Goal: Information Seeking & Learning: Learn about a topic

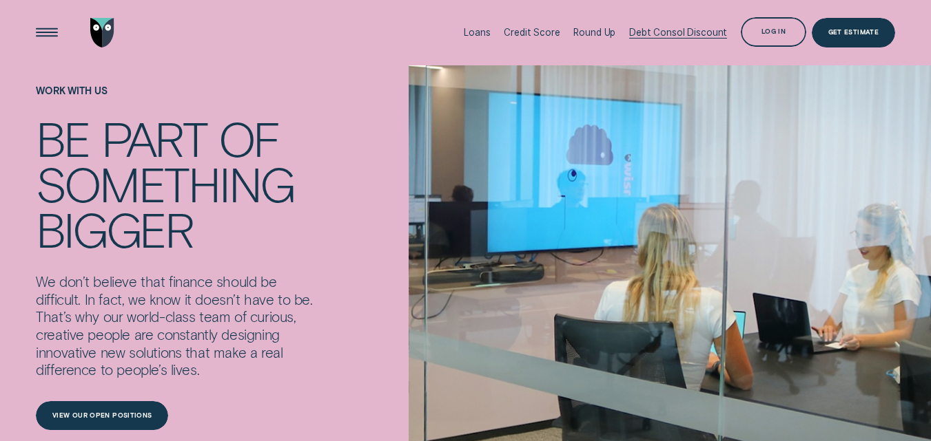
click at [673, 32] on div "Debt Consol Discount" at bounding box center [678, 32] width 98 height 11
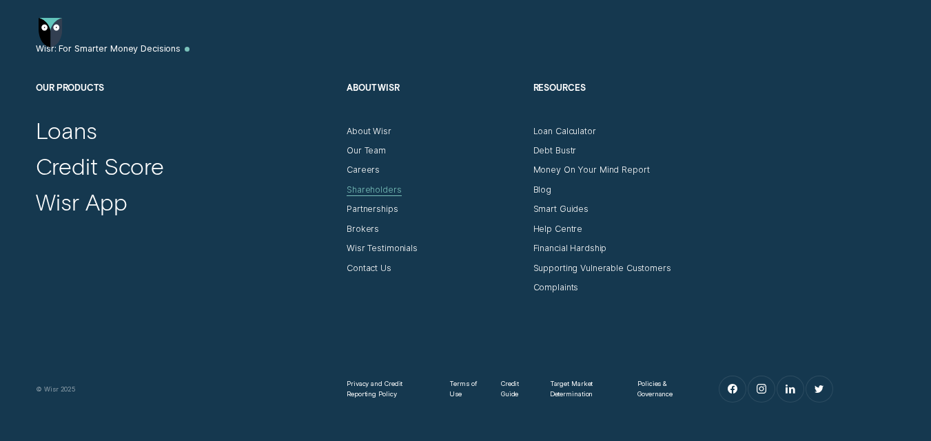
click at [375, 190] on div "Shareholders" at bounding box center [373, 190] width 54 height 11
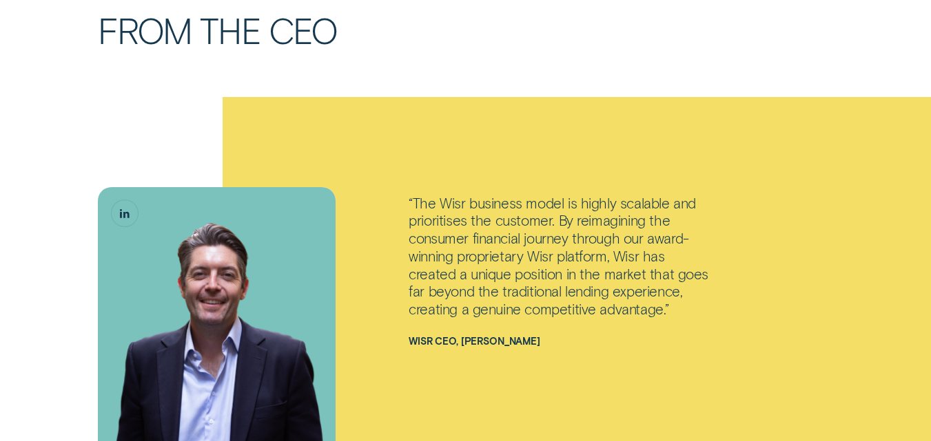
scroll to position [1033, 0]
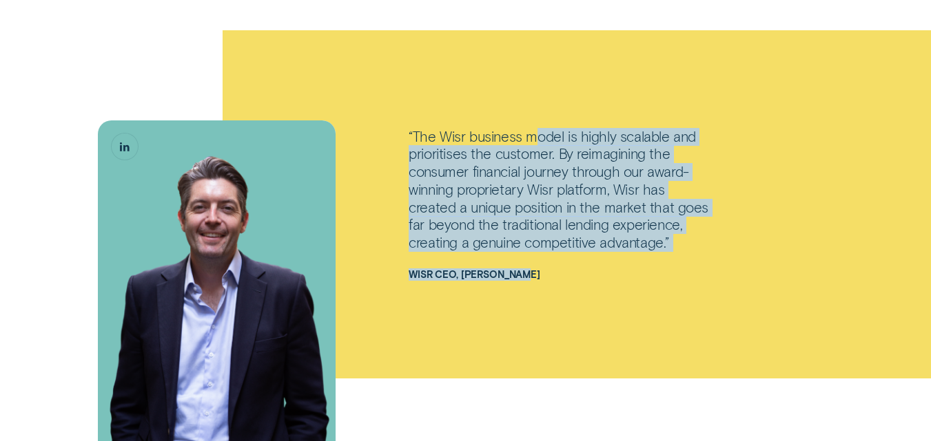
drag, startPoint x: 534, startPoint y: 134, endPoint x: 532, endPoint y: 247, distance: 112.3
click at [532, 256] on div "“The Wisr business model is highly scalable and prioritises the customer. By re…" at bounding box center [558, 204] width 311 height 153
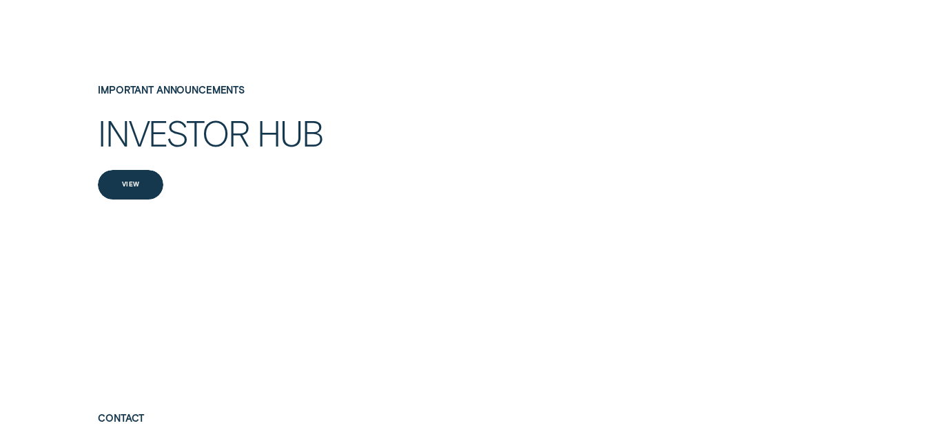
scroll to position [2066, 0]
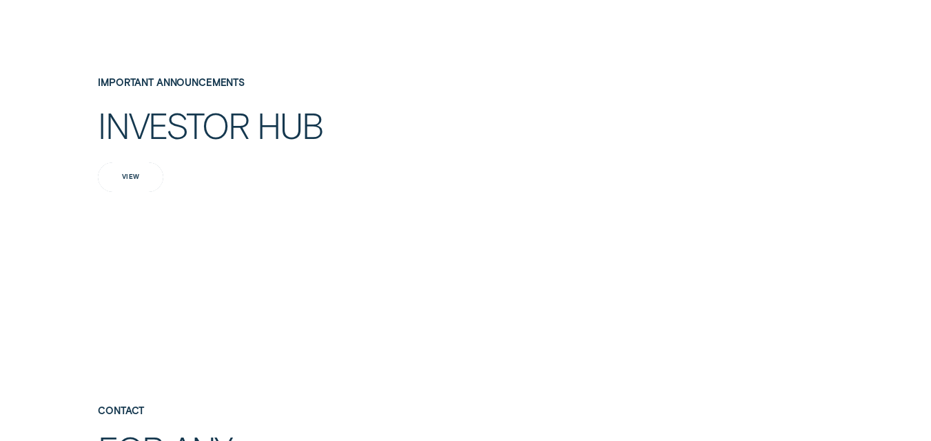
click at [133, 176] on div "View" at bounding box center [131, 177] width 18 height 6
